Goal: Task Accomplishment & Management: Use online tool/utility

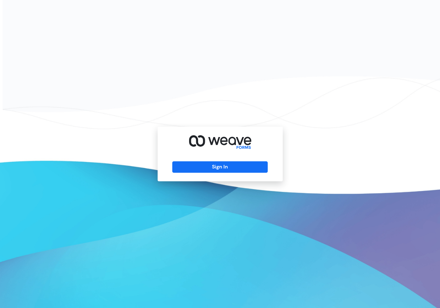
drag, startPoint x: 226, startPoint y: 165, endPoint x: 227, endPoint y: 157, distance: 8.6
click at [226, 165] on button "Sign In" at bounding box center [219, 167] width 95 height 11
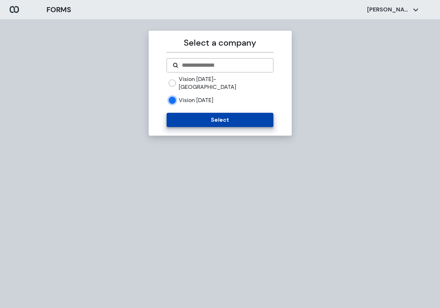
click at [222, 114] on button "Select" at bounding box center [220, 120] width 107 height 14
